Goal: Information Seeking & Learning: Learn about a topic

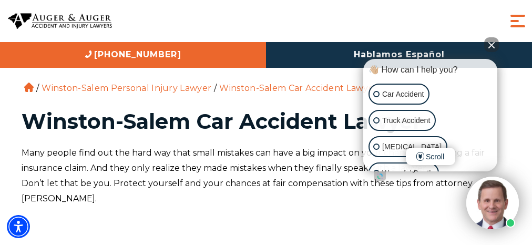
click at [266, 123] on h1 "Winston-Salem Car Accident Lawyer" at bounding box center [266, 121] width 489 height 21
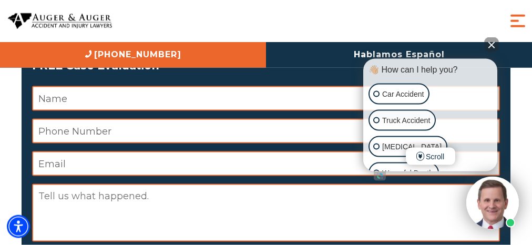
scroll to position [172, 0]
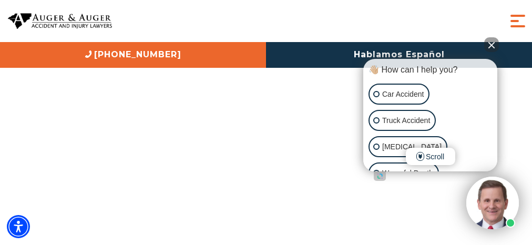
click at [266, 123] on iframe at bounding box center [266, 186] width 489 height 273
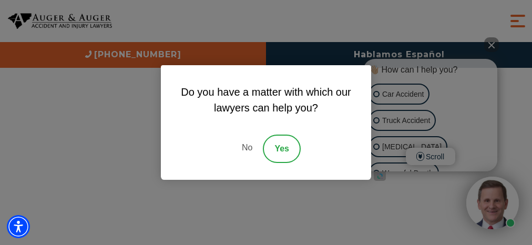
scroll to position [4430, 0]
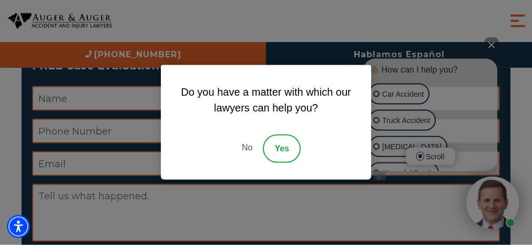
click at [282, 149] on link "Yes" at bounding box center [282, 149] width 38 height 28
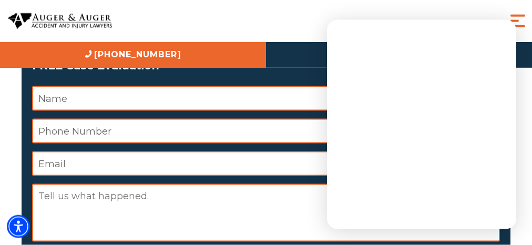
scroll to position [172, 0]
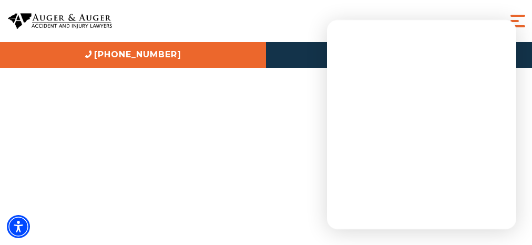
click at [266, 123] on iframe at bounding box center [266, 186] width 489 height 273
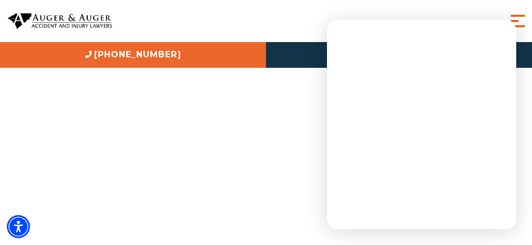
click at [266, 123] on iframe at bounding box center [266, 186] width 489 height 273
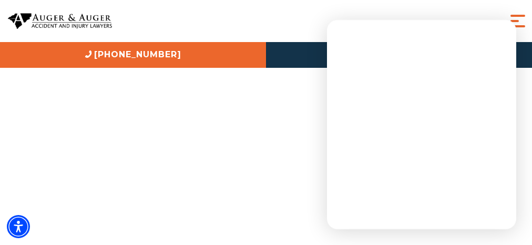
click at [266, 123] on iframe at bounding box center [266, 186] width 489 height 273
